Goal: Information Seeking & Learning: Learn about a topic

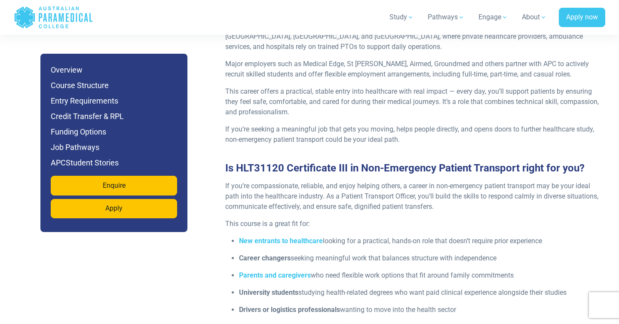
scroll to position [993, 0]
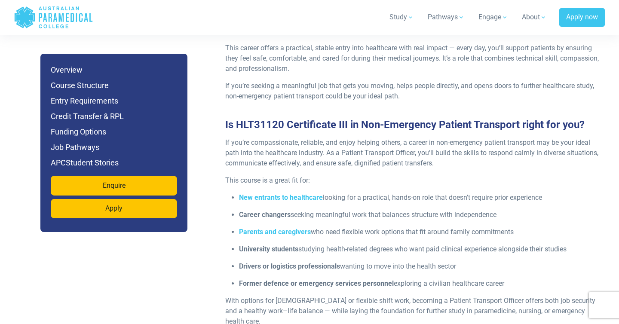
scroll to position [1038, 0]
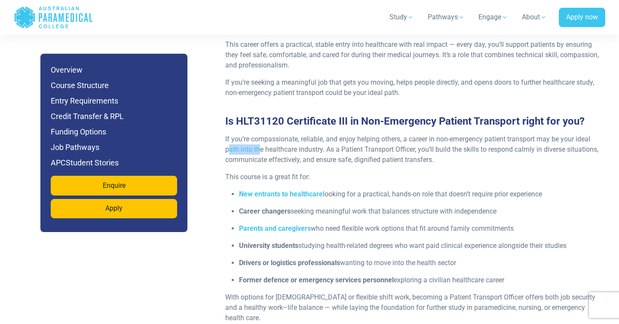
drag, startPoint x: 229, startPoint y: 135, endPoint x: 260, endPoint y: 138, distance: 31.9
click at [260, 138] on p "If you’re compassionate, reliable, and enjoy helping others, a career in non-em…" at bounding box center [412, 149] width 375 height 31
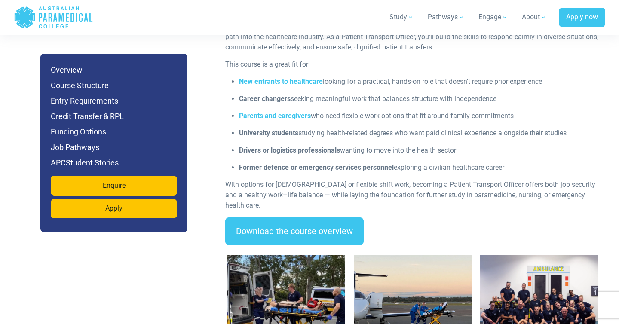
scroll to position [1152, 0]
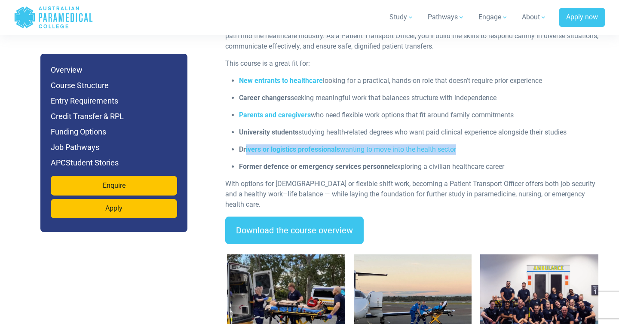
drag, startPoint x: 245, startPoint y: 137, endPoint x: 306, endPoint y: 148, distance: 61.7
click at [306, 148] on ul "New entrants to healthcare looking for a practical, hands-on role that doesn’t …" at bounding box center [412, 124] width 375 height 96
click at [298, 162] on strong "Former defence or emergency services personnel" at bounding box center [316, 166] width 155 height 8
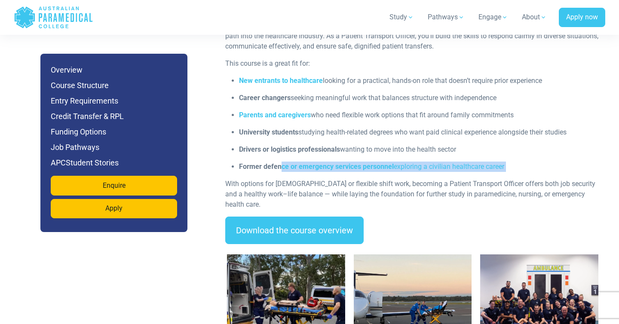
drag, startPoint x: 279, startPoint y: 159, endPoint x: 352, endPoint y: 168, distance: 73.6
click at [352, 168] on div "If you’re compassionate, reliable, and enjoy helping others, a career in non-em…" at bounding box center [412, 119] width 385 height 196
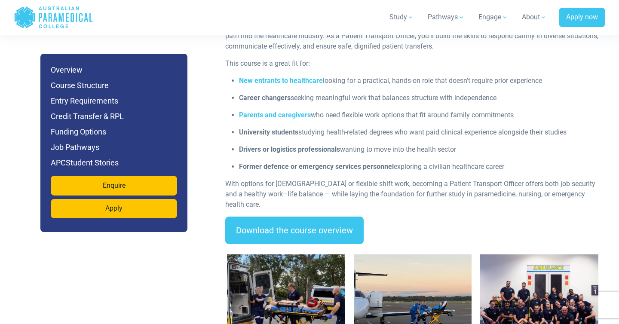
click at [380, 179] on p "With options for [DEMOGRAPHIC_DATA] or flexible shift work, becoming a Patient …" at bounding box center [412, 194] width 375 height 31
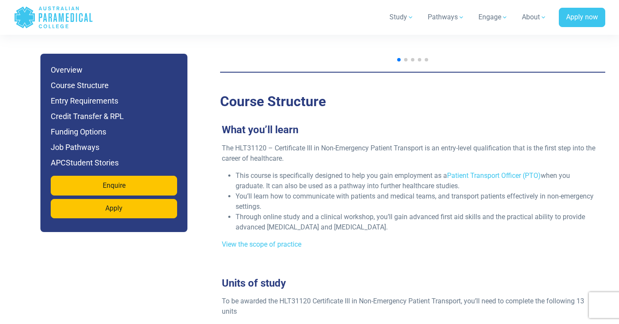
scroll to position [1469, 0]
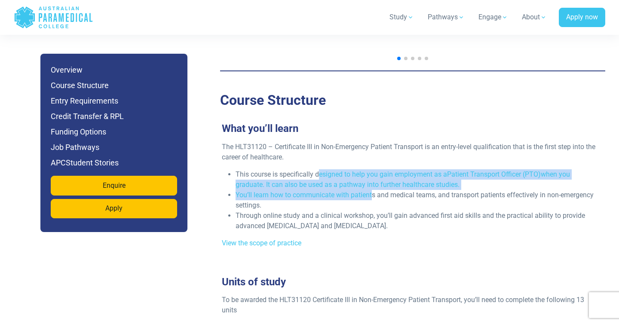
drag, startPoint x: 318, startPoint y: 154, endPoint x: 371, endPoint y: 171, distance: 55.4
click at [371, 171] on ul "This course is specifically designed to help you gain employment as a Patient T…" at bounding box center [409, 200] width 375 height 62
click at [371, 190] on li "You’ll learn how to communicate with patients and medical teams, and transport …" at bounding box center [415, 200] width 361 height 21
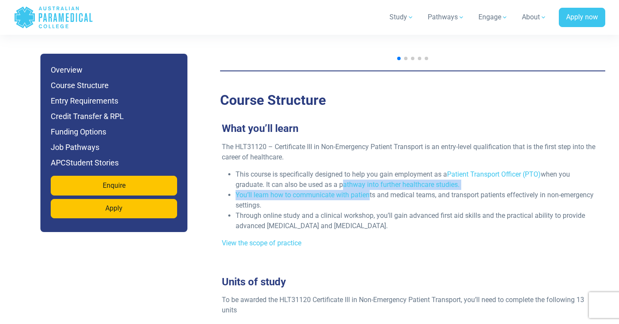
drag, startPoint x: 340, startPoint y: 165, endPoint x: 371, endPoint y: 171, distance: 31.9
click at [371, 171] on ul "This course is specifically designed to help you gain employment as a Patient T…" at bounding box center [409, 200] width 375 height 62
click at [371, 190] on li "You’ll learn how to communicate with patients and medical teams, and transport …" at bounding box center [415, 200] width 361 height 21
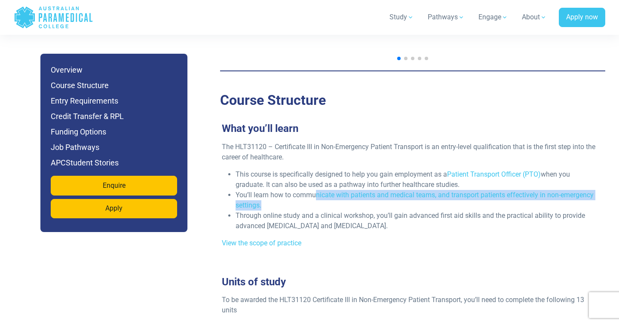
drag, startPoint x: 317, startPoint y: 176, endPoint x: 355, endPoint y: 180, distance: 38.5
click at [355, 190] on li "You’ll learn how to communicate with patients and medical teams, and transport …" at bounding box center [415, 200] width 361 height 21
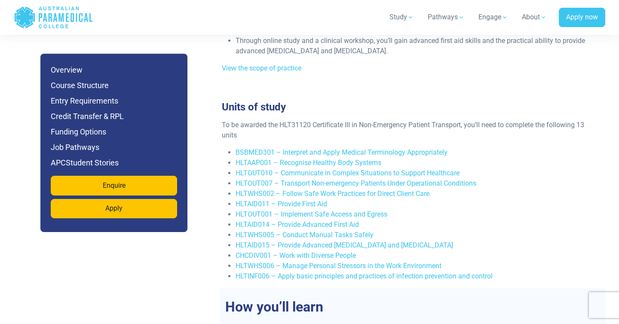
scroll to position [1646, 0]
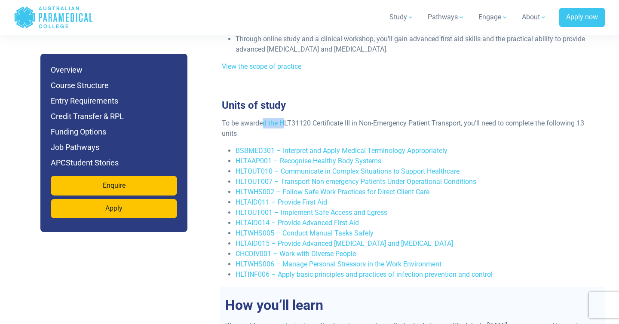
drag, startPoint x: 262, startPoint y: 101, endPoint x: 285, endPoint y: 105, distance: 23.1
click at [285, 118] on p "To be awarded the HLT31120 Certificate III in Non-Emergency Patient Transport, …" at bounding box center [409, 128] width 375 height 21
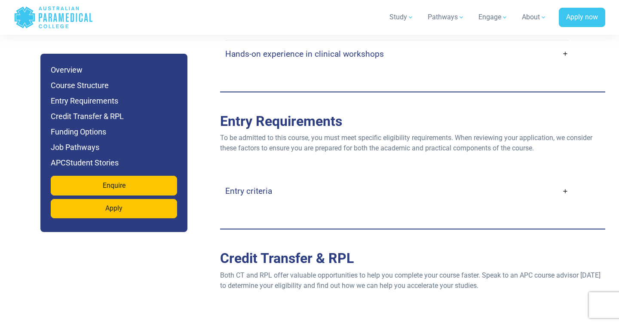
scroll to position [2057, 0]
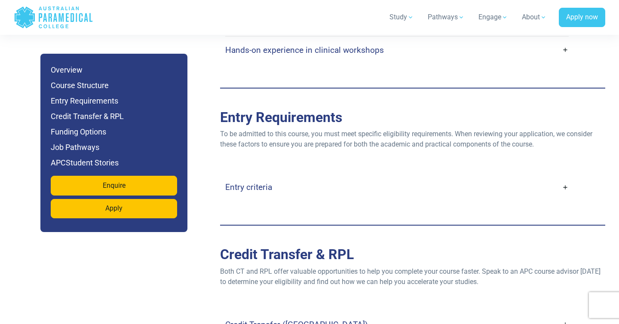
click at [564, 177] on link "Entry criteria" at bounding box center [396, 187] width 343 height 20
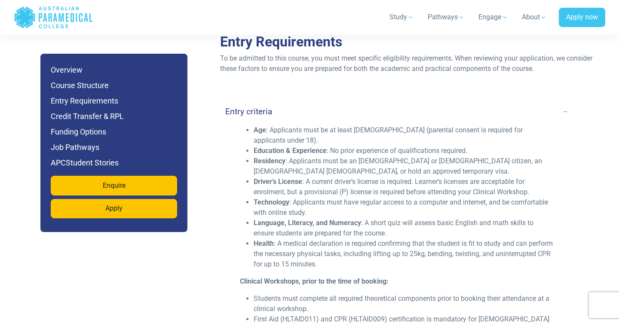
scroll to position [2139, 0]
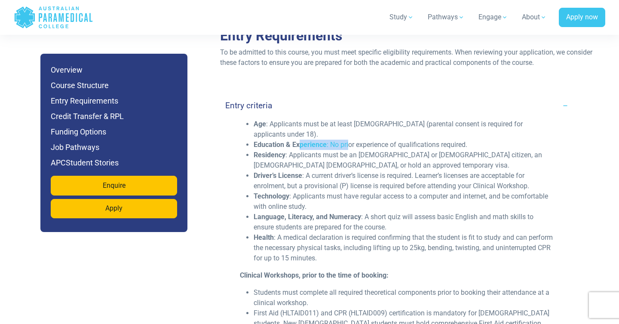
drag, startPoint x: 300, startPoint y: 128, endPoint x: 349, endPoint y: 123, distance: 49.7
click at [349, 140] on li "Education & Experience : No prior experience of qualifications required." at bounding box center [403, 145] width 300 height 10
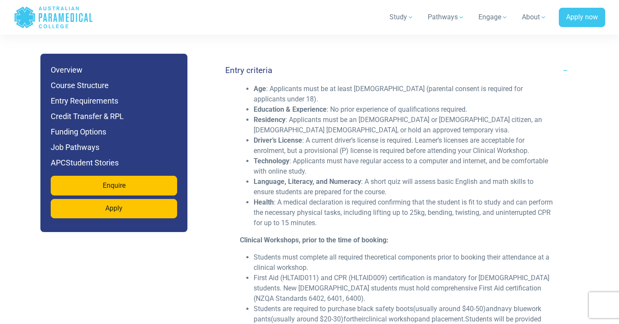
scroll to position [2179, 0]
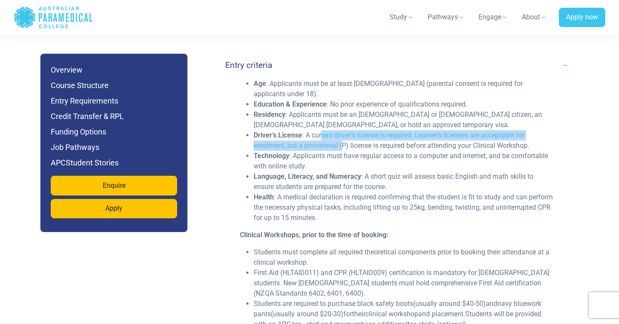
drag, startPoint x: 322, startPoint y: 113, endPoint x: 344, endPoint y: 125, distance: 24.2
click at [344, 130] on li "Driver’s License : A current driver’s license is required. Learner’s licenses a…" at bounding box center [403, 140] width 300 height 21
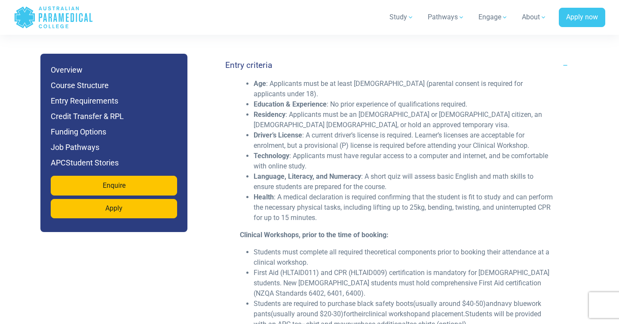
click at [346, 130] on li "Driver’s License : A current driver’s license is required. Learner’s licenses a…" at bounding box center [403, 140] width 300 height 21
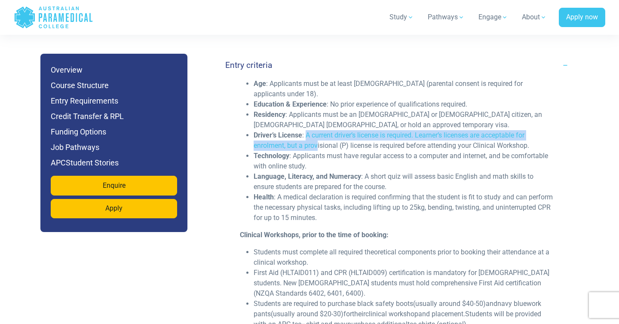
drag, startPoint x: 306, startPoint y: 114, endPoint x: 316, endPoint y: 122, distance: 13.4
click at [316, 130] on li "Driver’s License : A current driver’s license is required. Learner’s licenses a…" at bounding box center [403, 140] width 300 height 21
click at [311, 130] on li "Driver’s License : A current driver’s license is required. Learner’s licenses a…" at bounding box center [403, 140] width 300 height 21
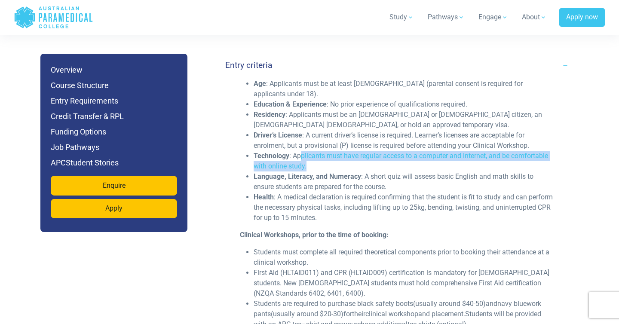
drag, startPoint x: 302, startPoint y: 133, endPoint x: 344, endPoint y: 143, distance: 42.3
click at [344, 151] on li "Technology : Applicants must have regular access to a computer and internet, an…" at bounding box center [403, 161] width 300 height 21
click at [342, 151] on li "Technology : Applicants must have regular access to a computer and internet, an…" at bounding box center [403, 161] width 300 height 21
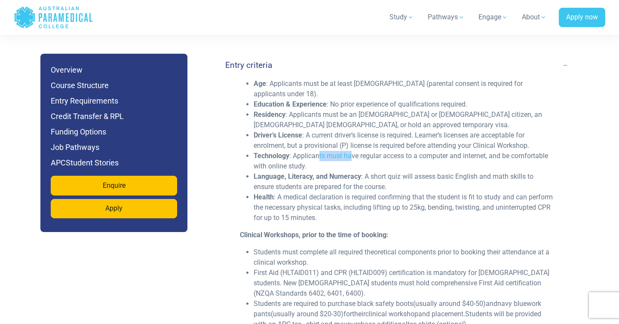
drag, startPoint x: 319, startPoint y: 136, endPoint x: 353, endPoint y: 140, distance: 34.5
click at [353, 151] on li "Technology : Applicants must have regular access to a computer and internet, an…" at bounding box center [403, 161] width 300 height 21
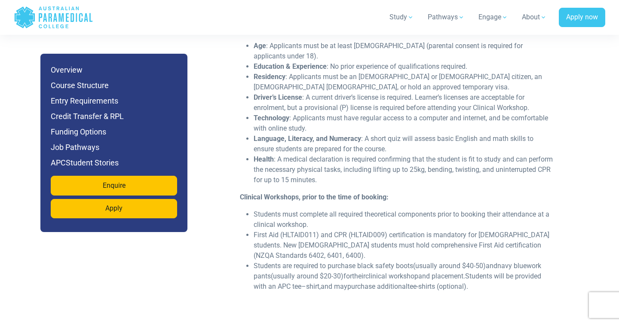
scroll to position [2222, 0]
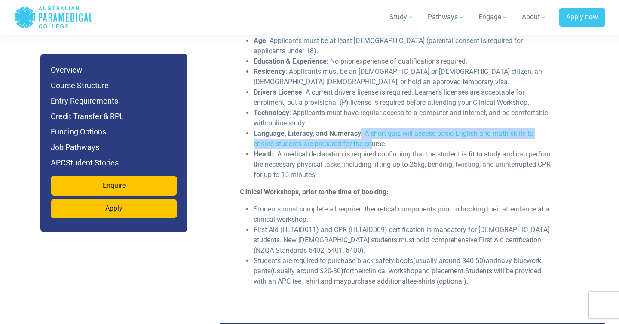
drag, startPoint x: 360, startPoint y: 115, endPoint x: 375, endPoint y: 123, distance: 17.1
click at [375, 128] on li "Language, Literacy, and Numeracy : A short quiz will assess basic English and m…" at bounding box center [403, 138] width 300 height 21
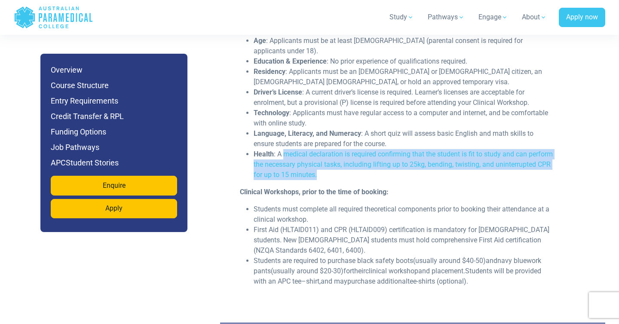
drag, startPoint x: 283, startPoint y: 136, endPoint x: 386, endPoint y: 150, distance: 104.1
click at [386, 150] on li "Health : A medical declaration is required confirming that the student is fit t…" at bounding box center [403, 164] width 300 height 31
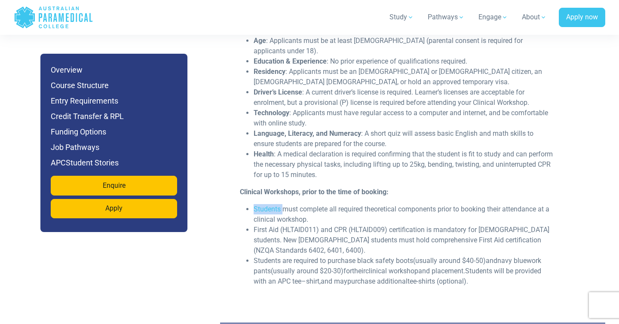
drag, startPoint x: 255, startPoint y: 189, endPoint x: 283, endPoint y: 192, distance: 28.5
click at [283, 204] on li "Students must complete all required theoretical components prior to booking the…" at bounding box center [403, 214] width 300 height 21
drag, startPoint x: 260, startPoint y: 242, endPoint x: 317, endPoint y: 244, distance: 56.8
click at [317, 256] on li "Students are required to purchase black safety boots (usually around $40-50) an…" at bounding box center [403, 271] width 300 height 31
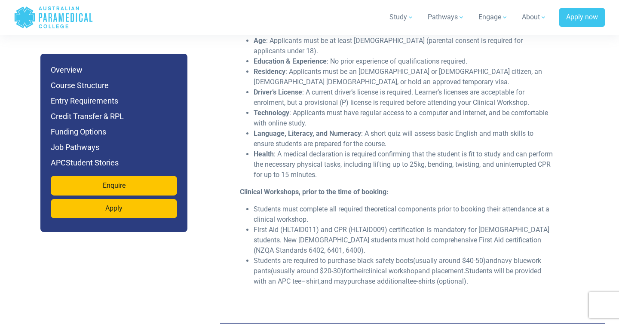
click at [316, 256] on li "Students are required to purchase black safety boots (usually around $40-50) an…" at bounding box center [403, 271] width 300 height 31
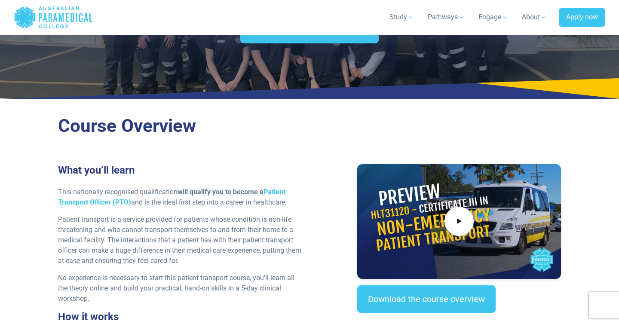
scroll to position [0, 0]
